Goal: Find contact information: Find contact information

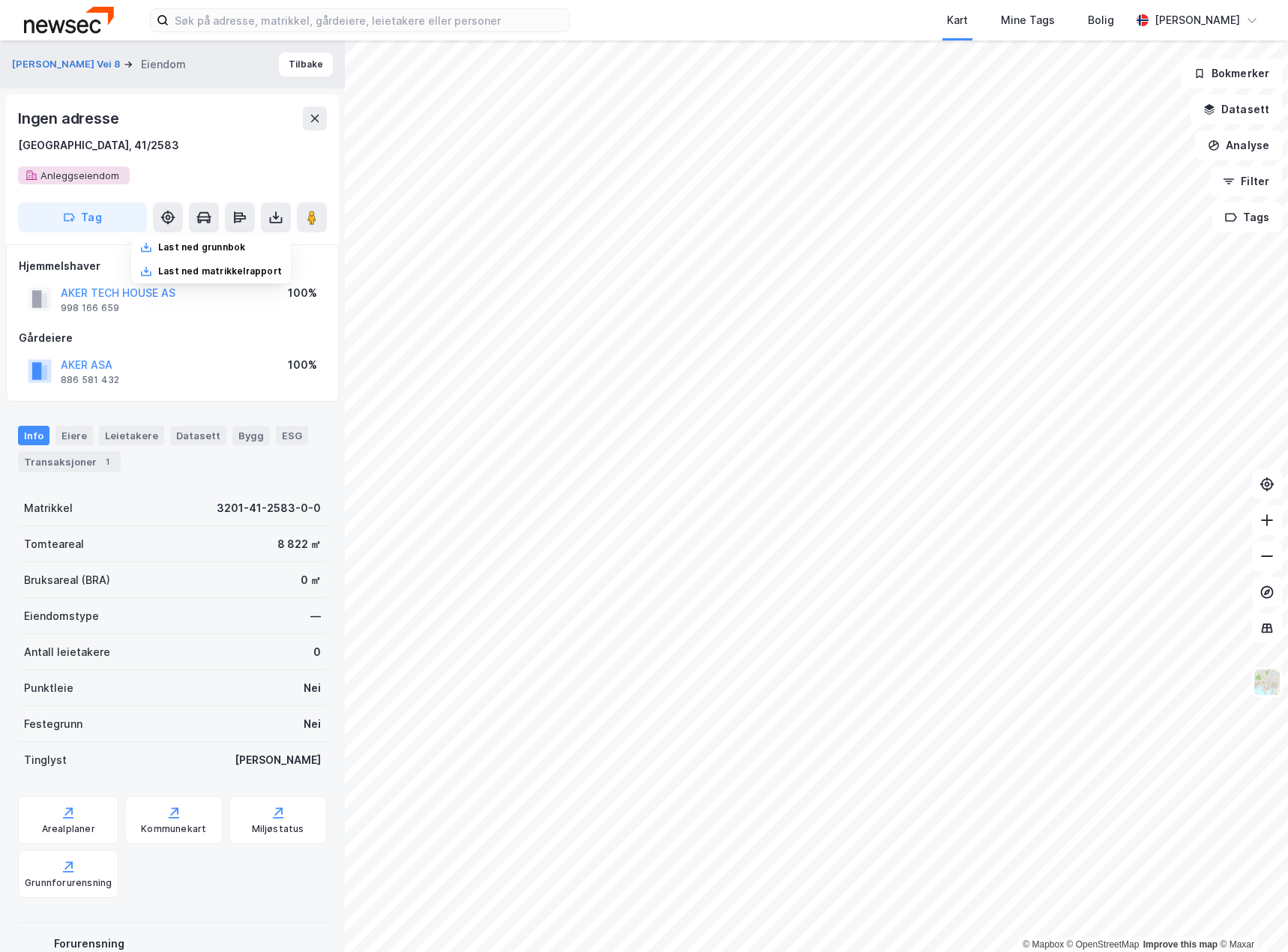
click at [216, 149] on div "[GEOGRAPHIC_DATA], 41/2583" at bounding box center [172, 146] width 309 height 18
click at [299, 63] on button "Tilbake" at bounding box center [306, 64] width 54 height 24
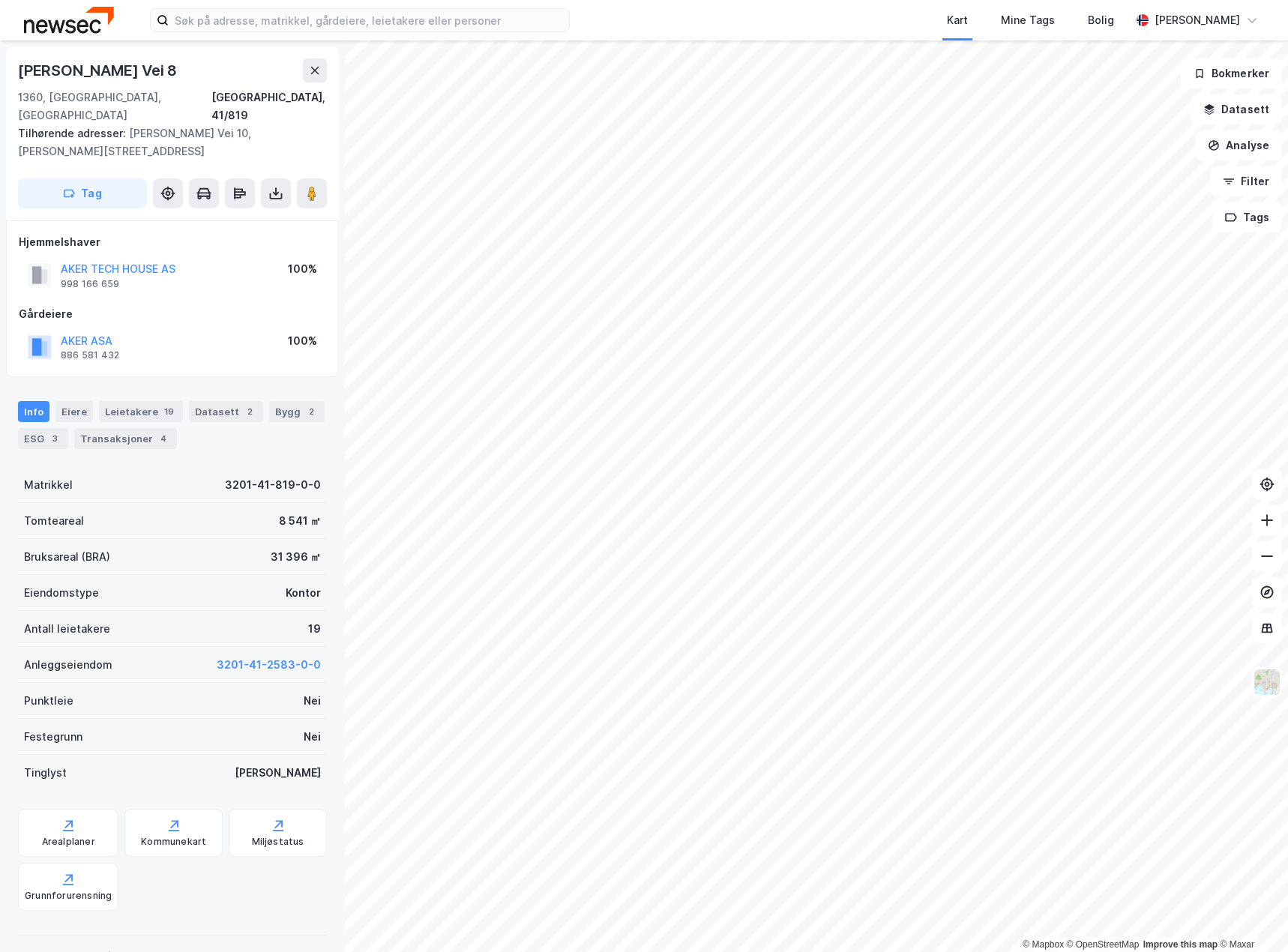
drag, startPoint x: 176, startPoint y: 55, endPoint x: -17, endPoint y: 63, distance: 193.2
click at [0, 63] on html "Kart Mine Tags Bolig [PERSON_NAME] © Mapbox © OpenStreetMap Improve this map © …" at bounding box center [644, 476] width 1288 height 952
copy div "© Mapbox © OpenStreetMap Improve this map © Maxar [STREET_ADDRESS]"
click at [200, 96] on div "[STREET_ADDRESS]" at bounding box center [172, 106] width 309 height 36
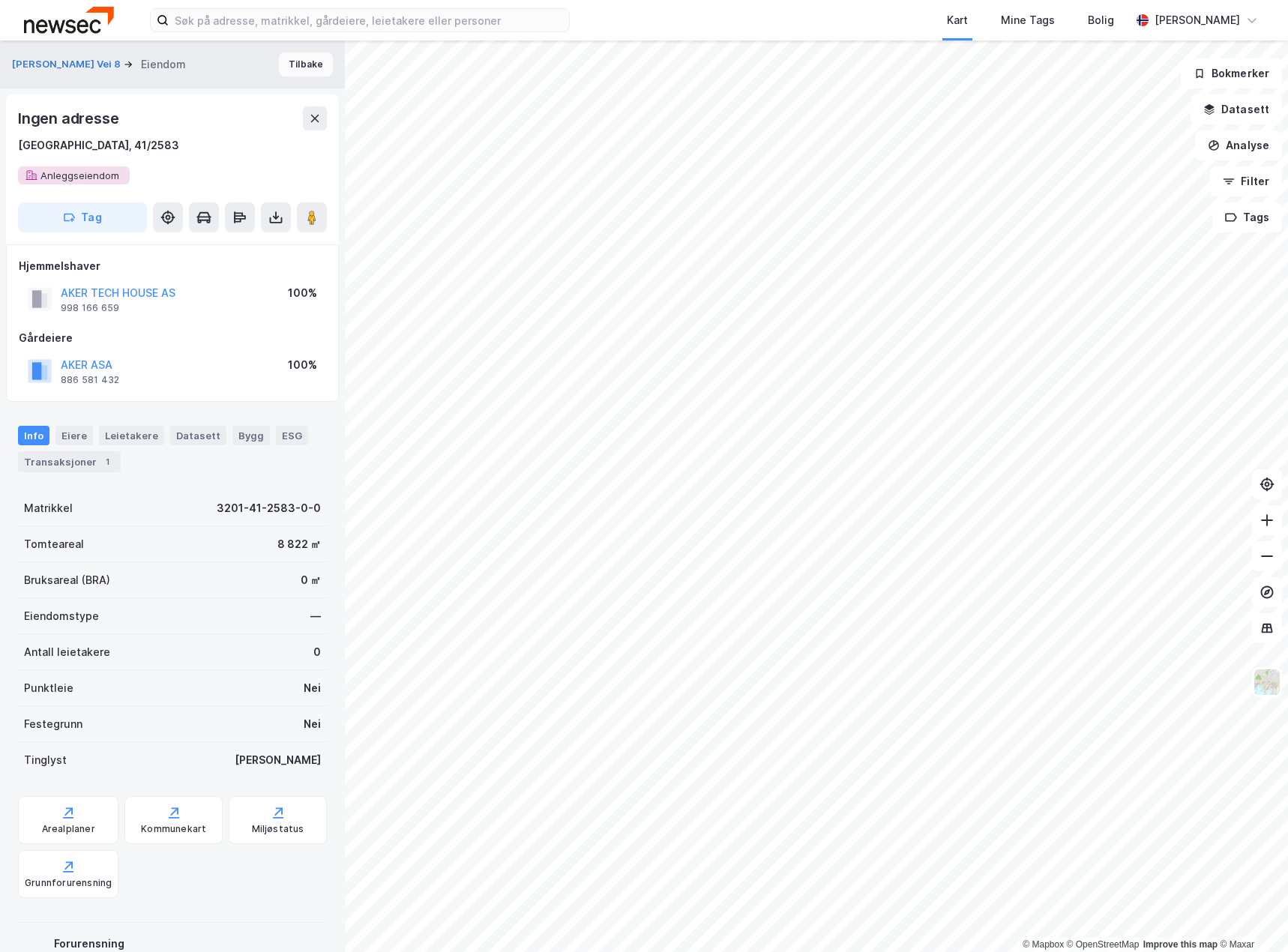
click at [294, 61] on button "Tilbake" at bounding box center [306, 64] width 54 height 24
drag, startPoint x: 190, startPoint y: 296, endPoint x: 43, endPoint y: 282, distance: 147.7
click at [43, 282] on div "AKER TECH HOUSE AS 998 166 659 100%" at bounding box center [172, 299] width 307 height 36
click at [196, 341] on div "Gårdeiere" at bounding box center [172, 338] width 307 height 18
drag, startPoint x: 140, startPoint y: 309, endPoint x: 53, endPoint y: 293, distance: 88.5
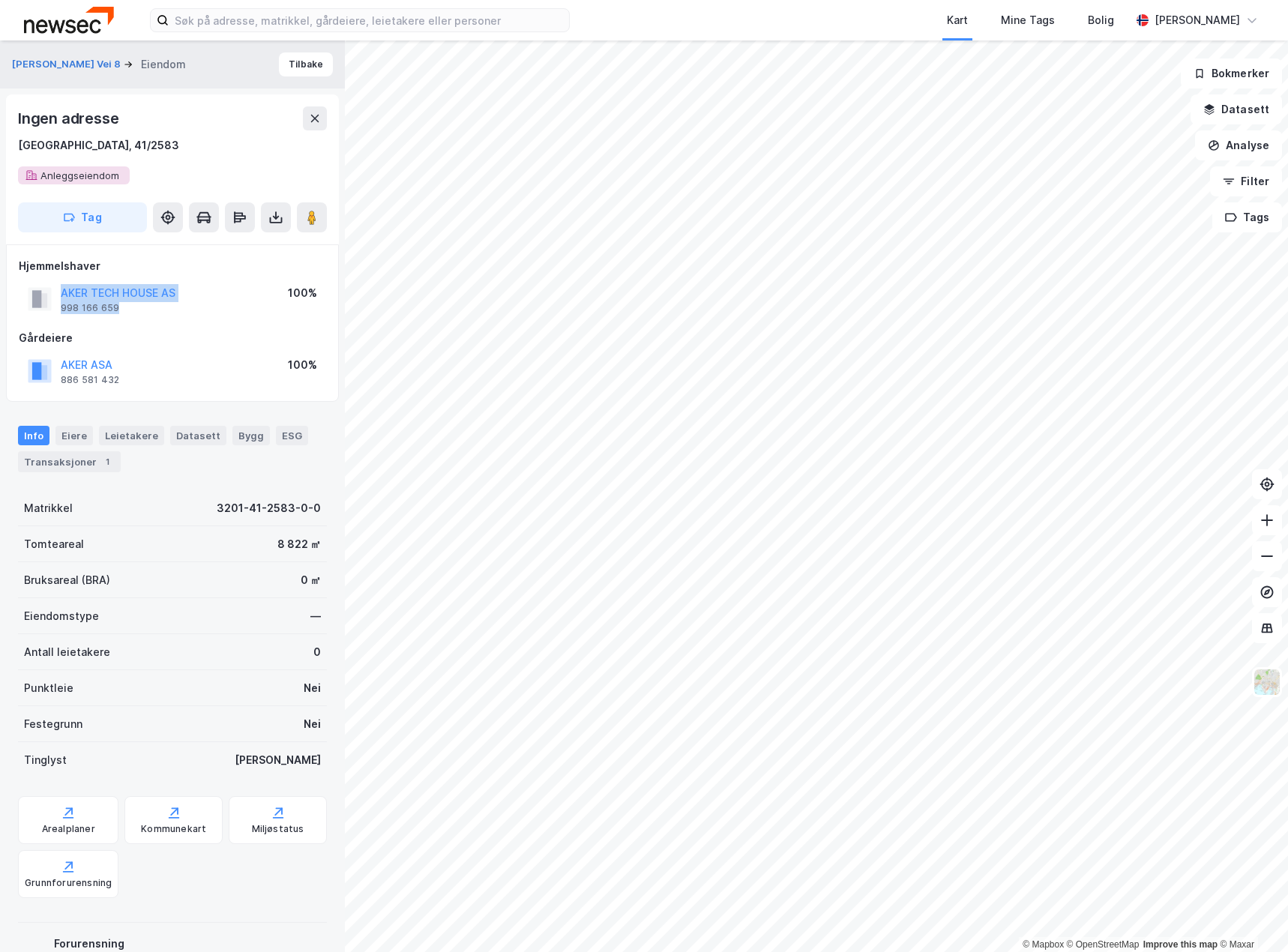
click at [55, 294] on div "AKER TECH HOUSE AS 998 166 659" at bounding box center [102, 299] width 148 height 30
copy div "AKER TECH HOUSE AS 998 166 659"
click at [299, 69] on button "Tilbake" at bounding box center [306, 64] width 54 height 24
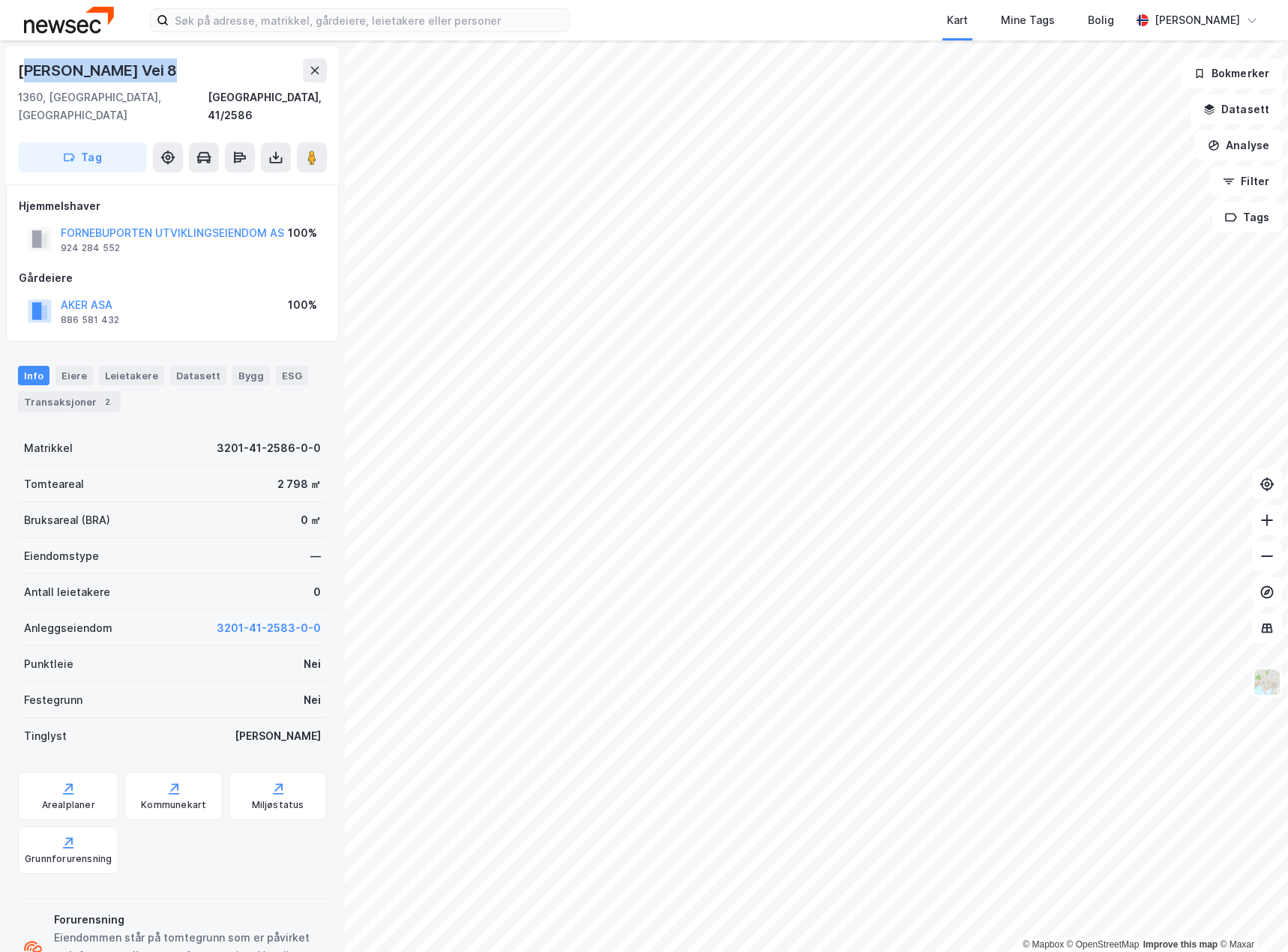
drag, startPoint x: 161, startPoint y: 67, endPoint x: 23, endPoint y: 79, distance: 138.5
click at [23, 79] on div "[PERSON_NAME] Vei 8" at bounding box center [99, 70] width 162 height 24
click at [22, 79] on div "[PERSON_NAME] Vei 8" at bounding box center [99, 70] width 162 height 24
click at [21, 69] on div "[PERSON_NAME] Vei 8" at bounding box center [99, 70] width 162 height 24
drag, startPoint x: 21, startPoint y: 69, endPoint x: 163, endPoint y: 68, distance: 142.0
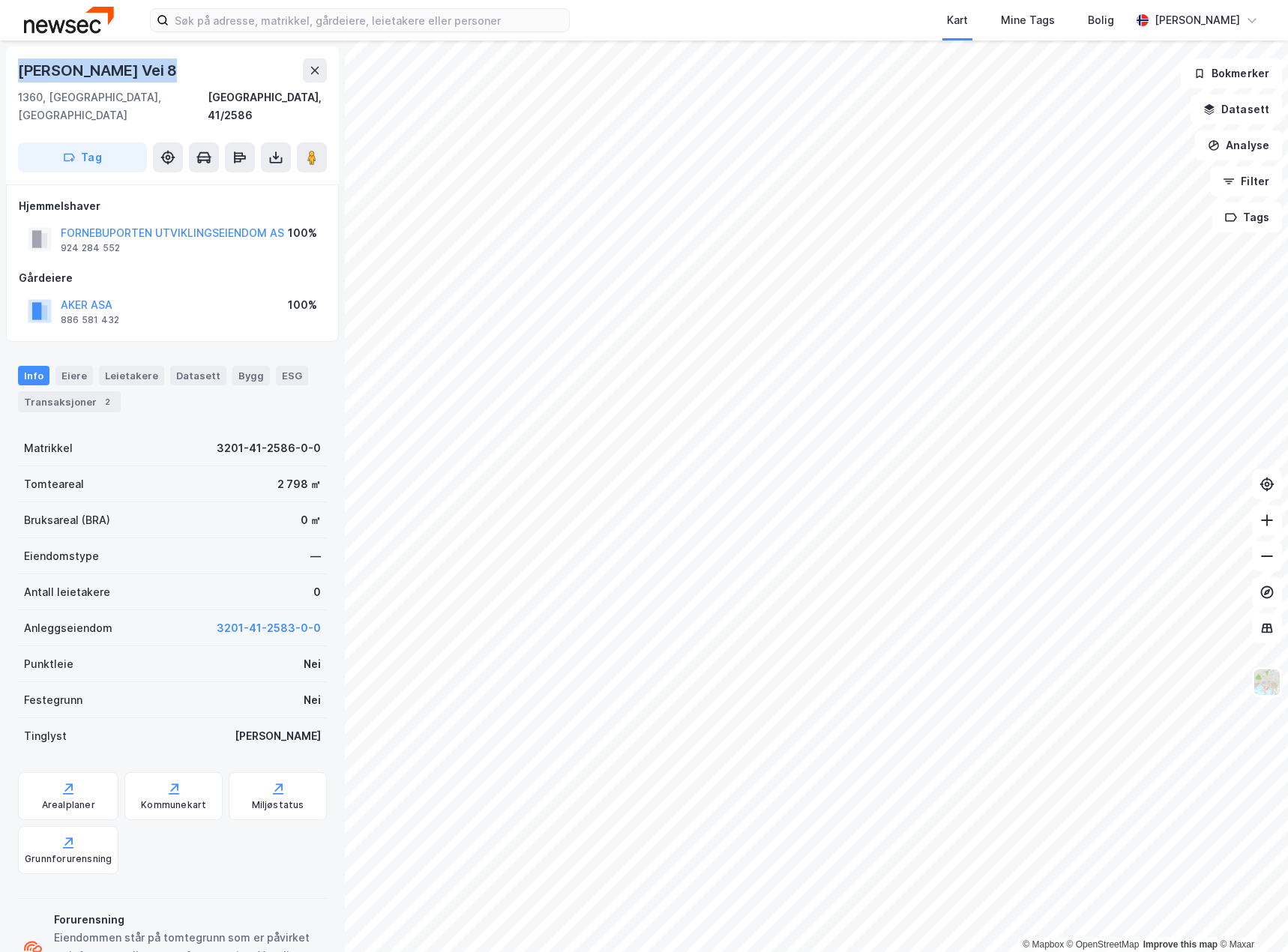
click at [163, 68] on div "[PERSON_NAME] Vei 8" at bounding box center [99, 70] width 162 height 24
copy div "[PERSON_NAME] Vei"
